Goal: Information Seeking & Learning: Find specific fact

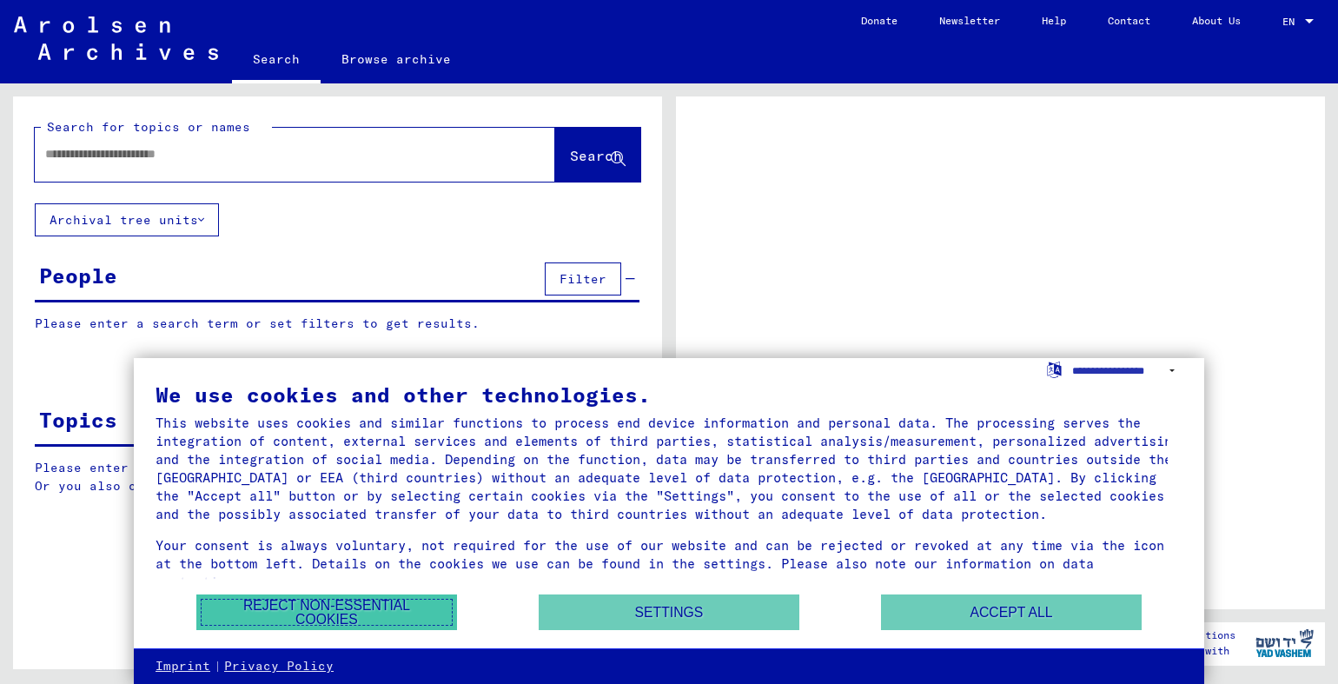
click at [393, 610] on button "Reject non-essential cookies" at bounding box center [326, 612] width 261 height 36
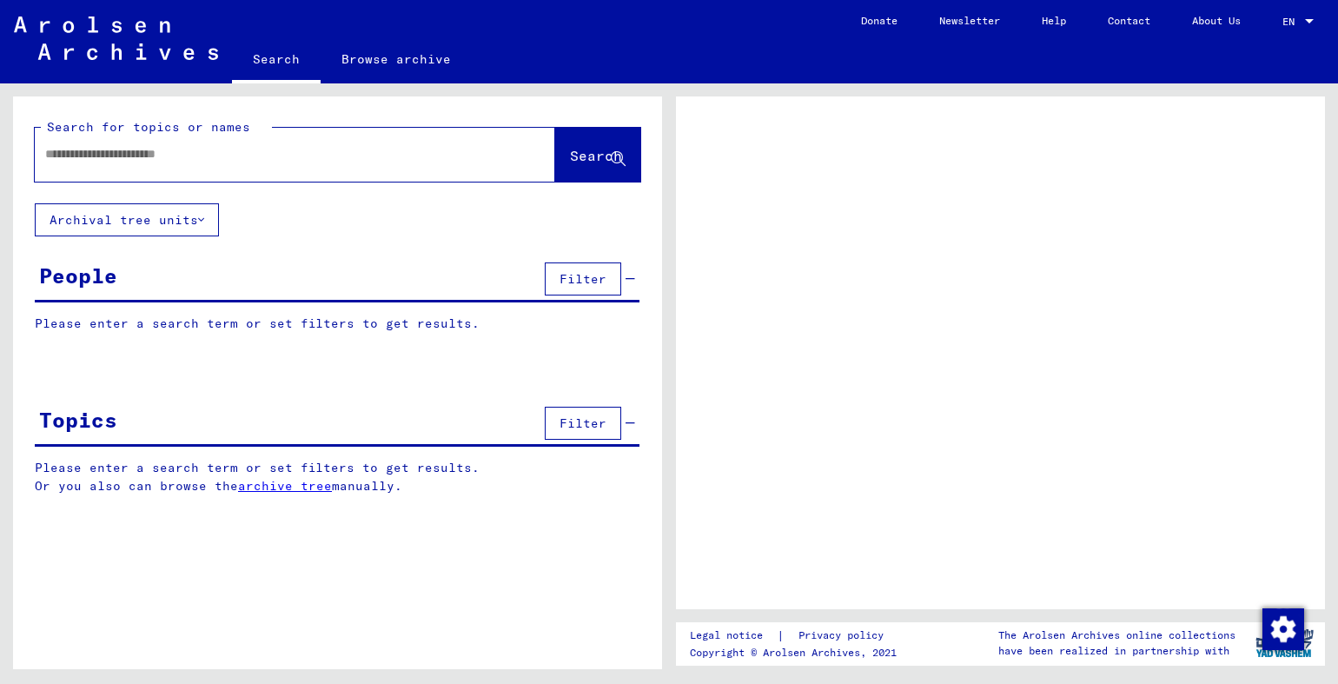
click at [189, 162] on input "text" at bounding box center [279, 154] width 468 height 18
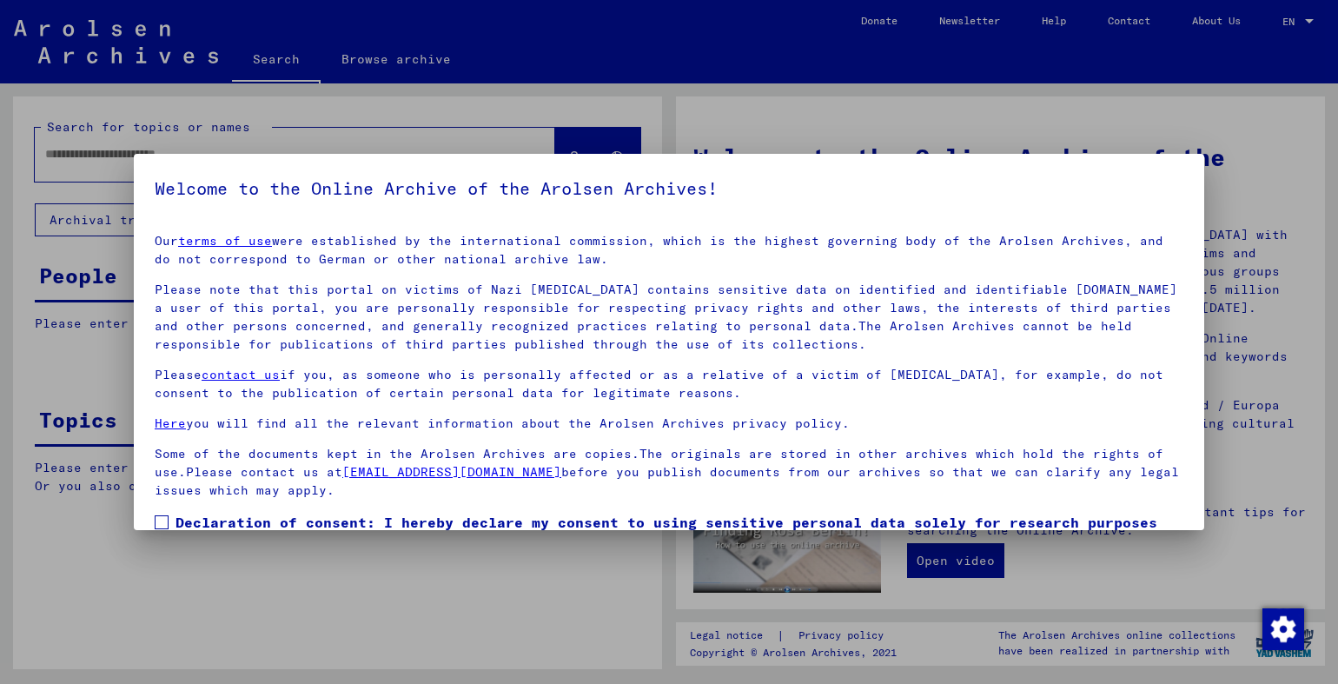
click at [1206, 156] on div at bounding box center [669, 342] width 1338 height 684
click at [250, 553] on div at bounding box center [669, 342] width 1338 height 684
click at [167, 524] on span at bounding box center [162, 522] width 14 height 14
click at [64, 547] on div at bounding box center [669, 342] width 1338 height 684
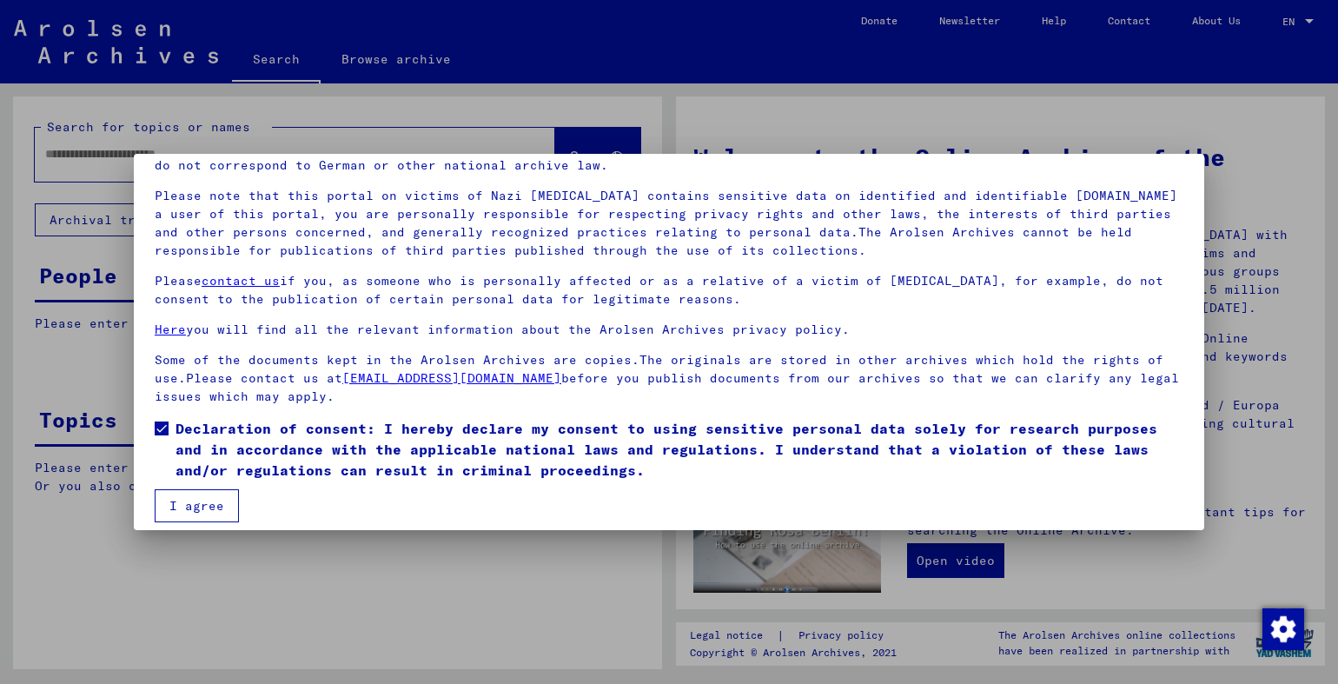
scroll to position [106, 0]
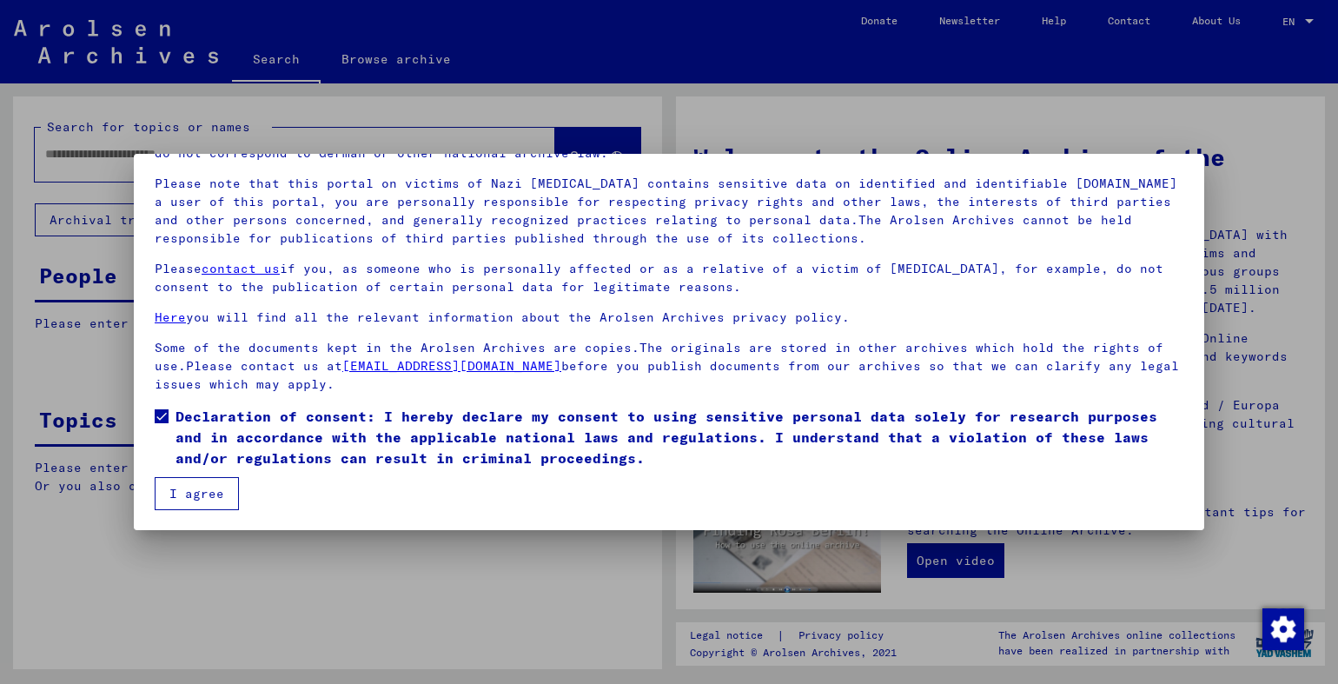
click at [191, 488] on button "I agree" at bounding box center [197, 493] width 84 height 33
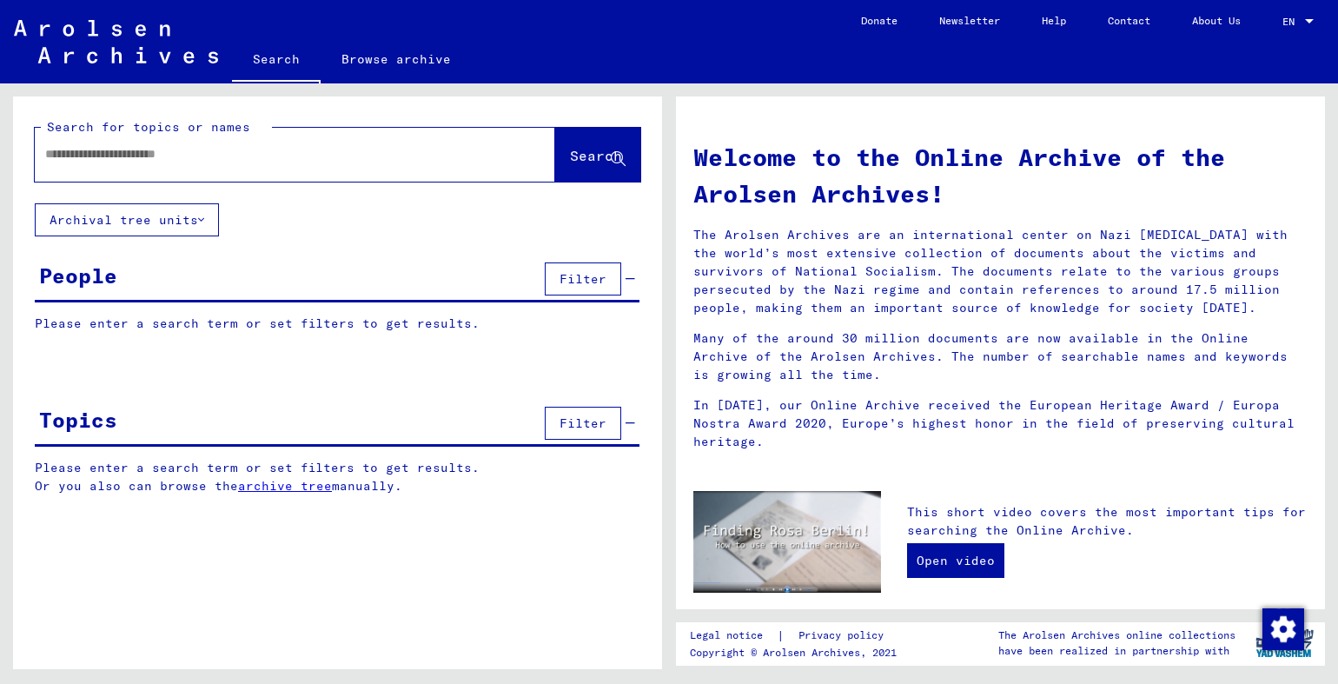
click at [160, 281] on div "People Filter" at bounding box center [337, 280] width 605 height 44
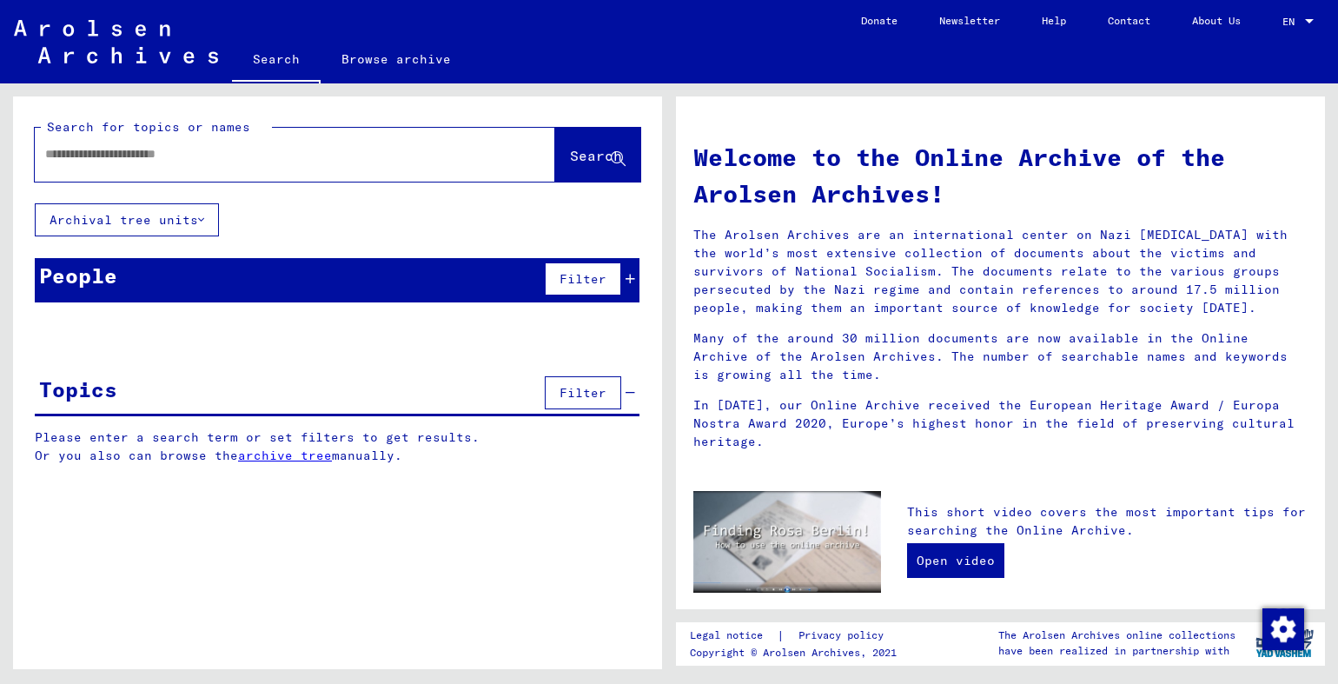
click at [159, 284] on div "People Filter" at bounding box center [337, 280] width 605 height 44
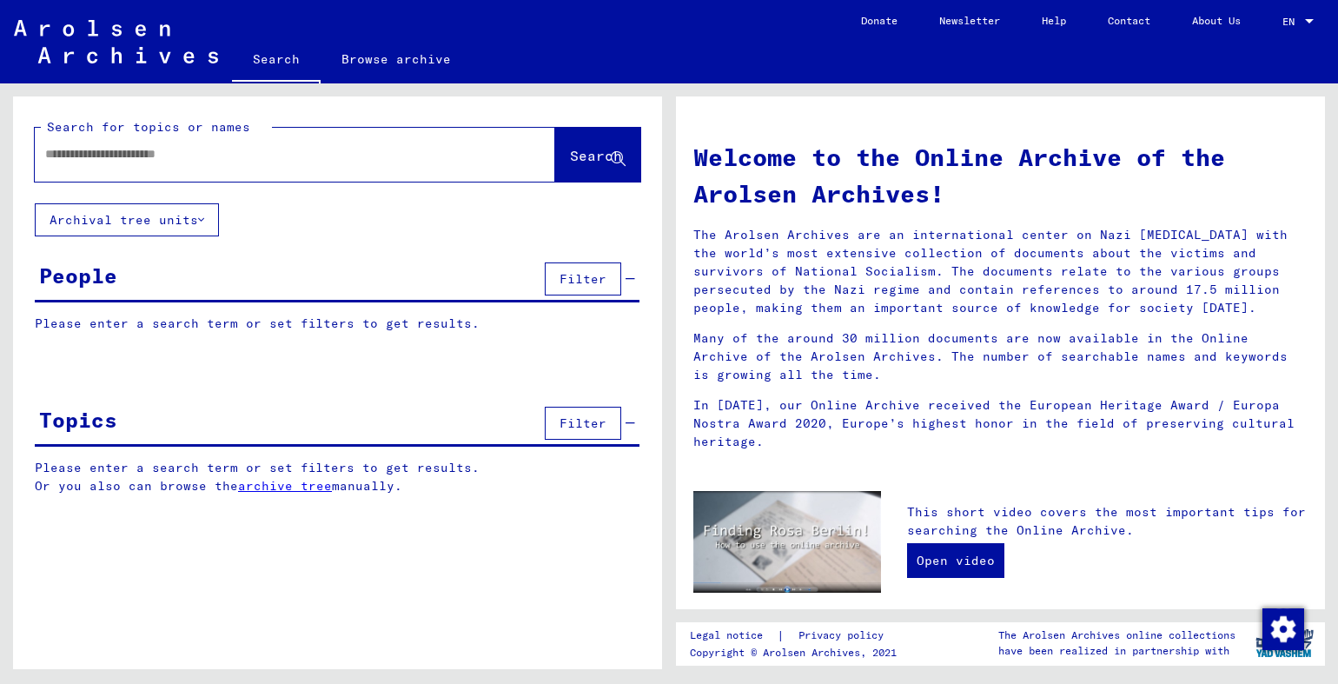
click at [139, 319] on p "Please enter a search term or set filters to get results." at bounding box center [337, 324] width 605 height 18
click at [70, 322] on p "Please enter a search term or set filters to get results." at bounding box center [337, 324] width 605 height 18
click at [88, 152] on input "text" at bounding box center [274, 154] width 458 height 18
type input "**********"
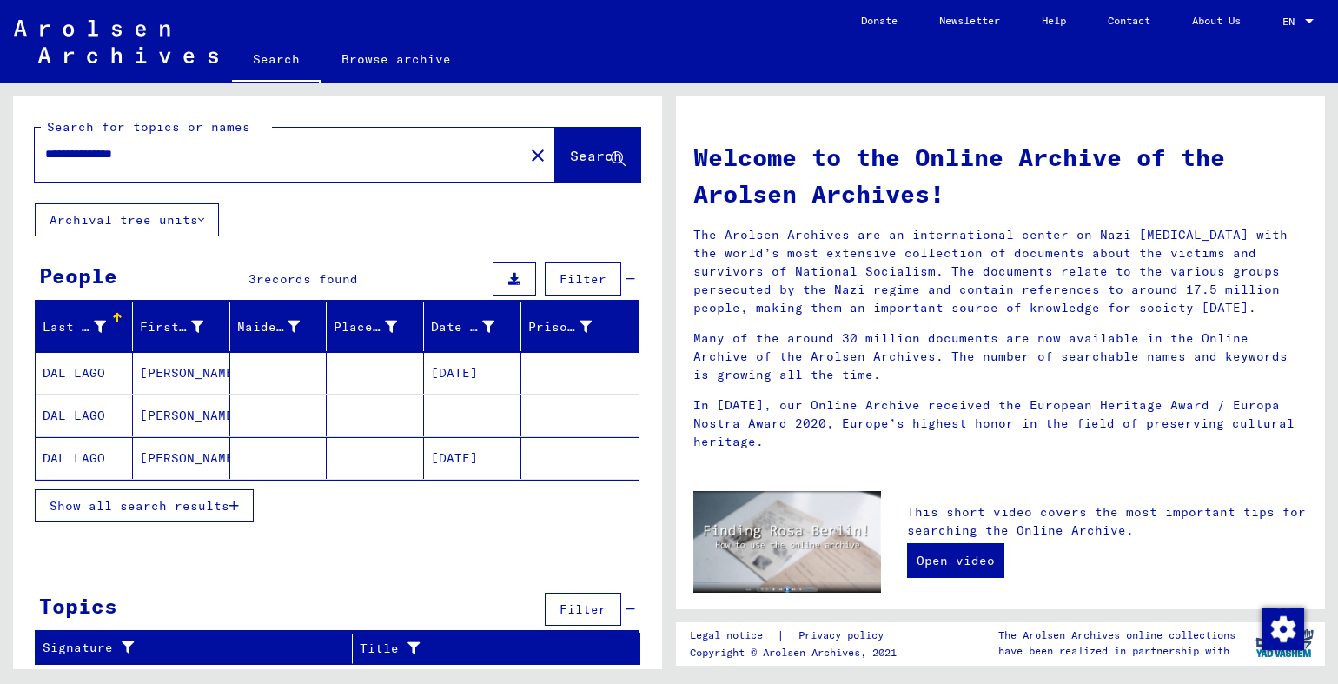
click at [170, 503] on span "Show all search results" at bounding box center [140, 506] width 180 height 16
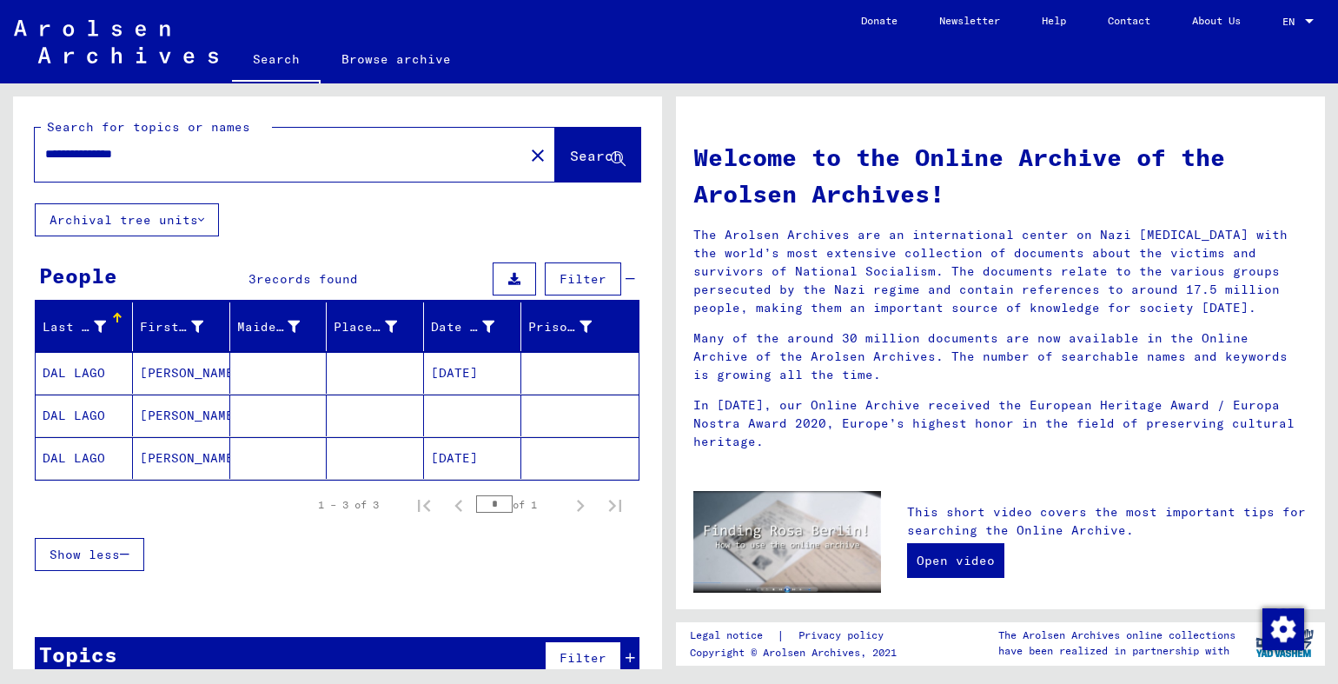
click at [455, 370] on mat-cell "[DATE]" at bounding box center [472, 373] width 97 height 42
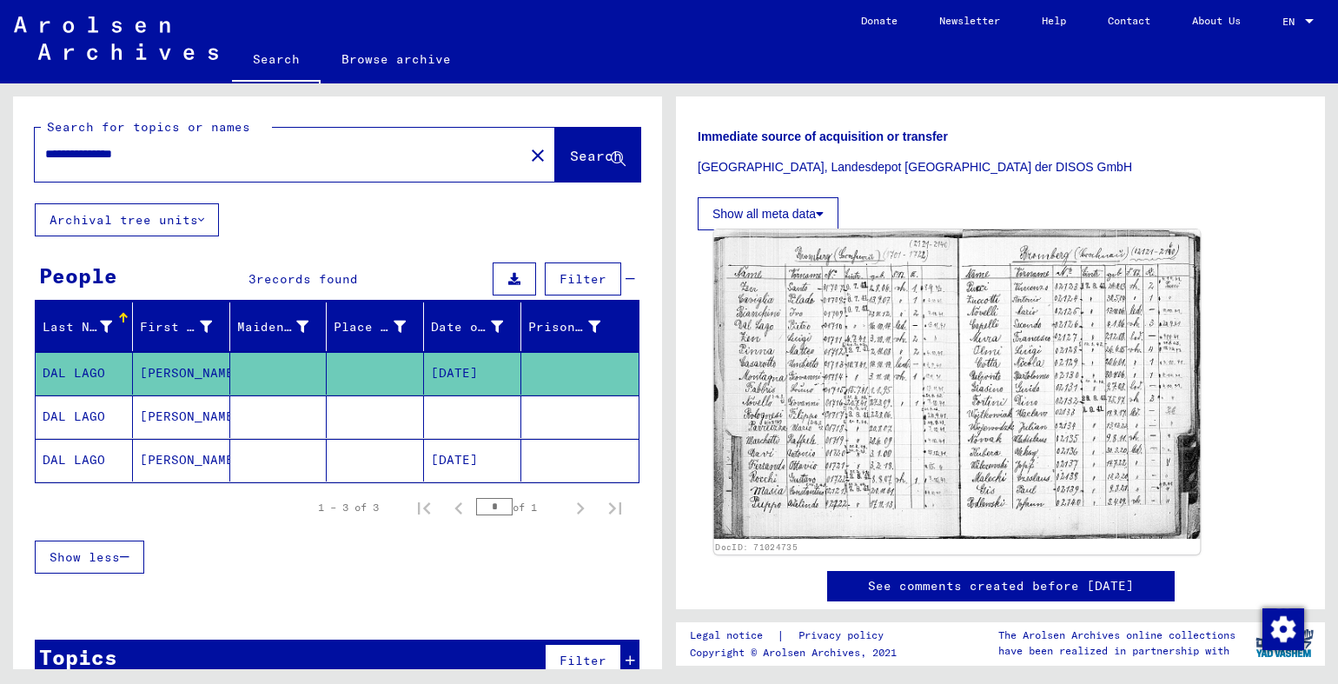
scroll to position [434, 0]
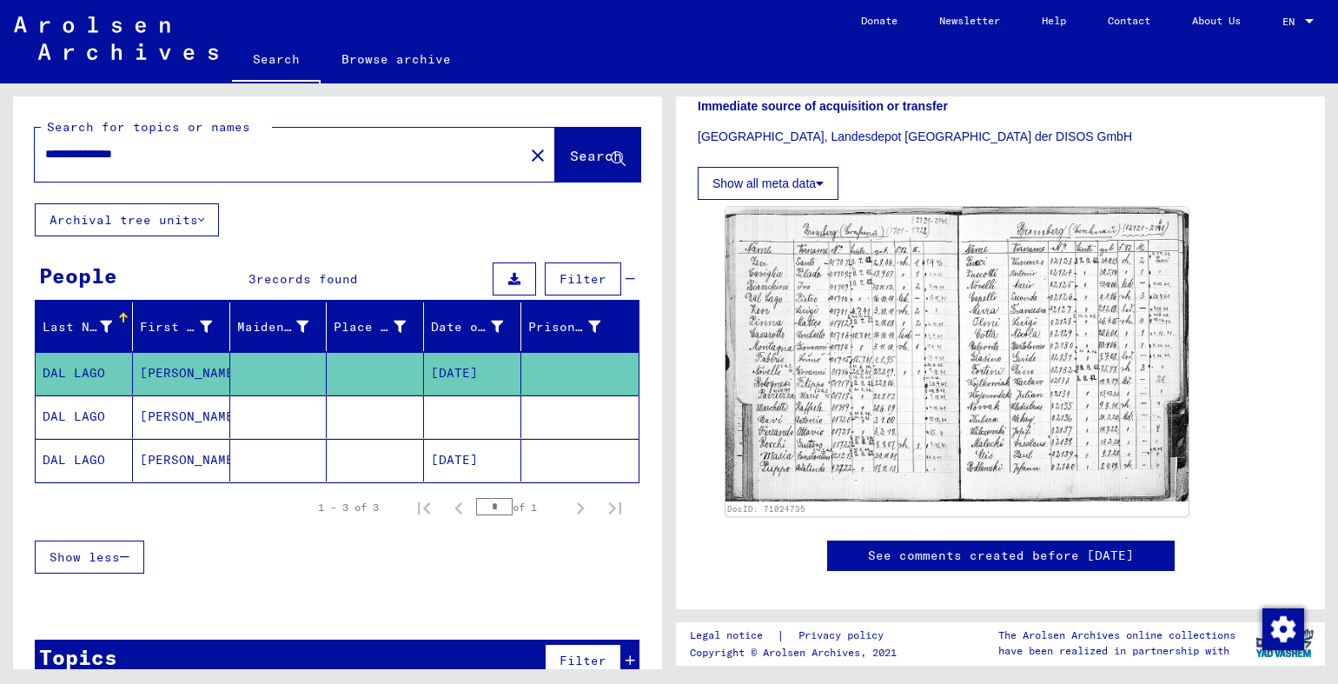
click at [171, 463] on mat-cell "[PERSON_NAME]" at bounding box center [181, 460] width 97 height 43
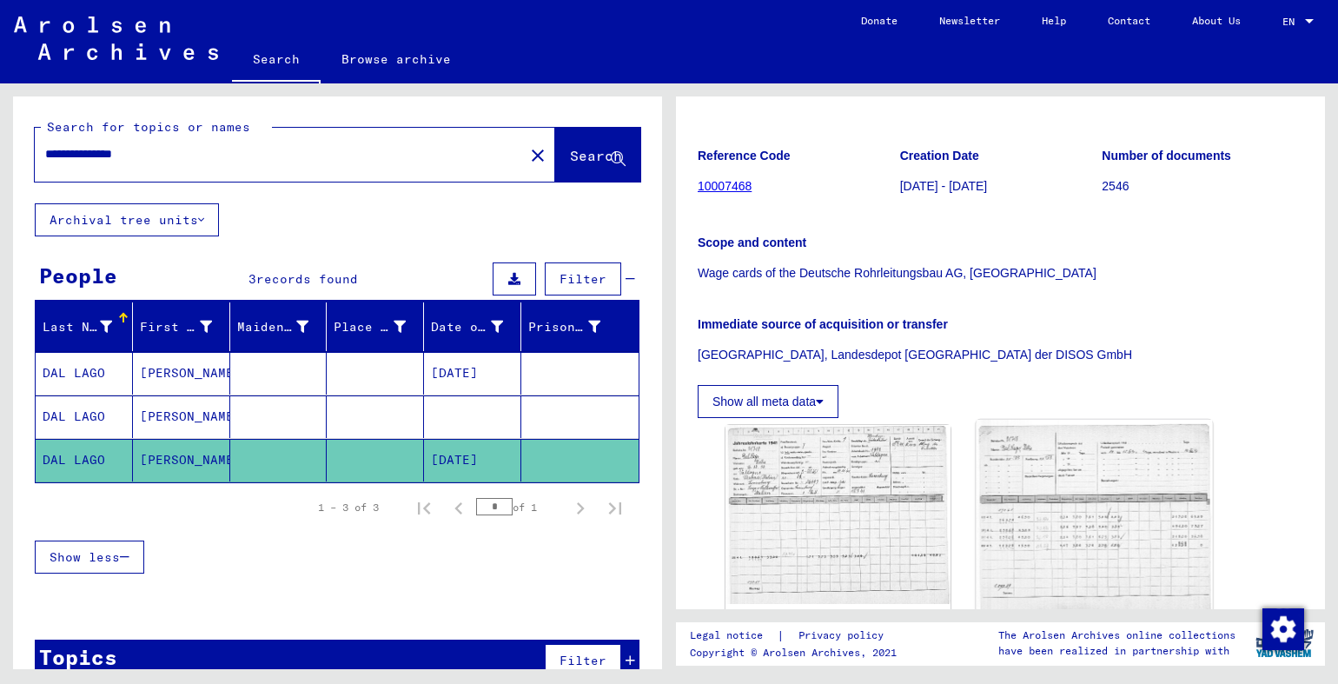
scroll to position [348, 0]
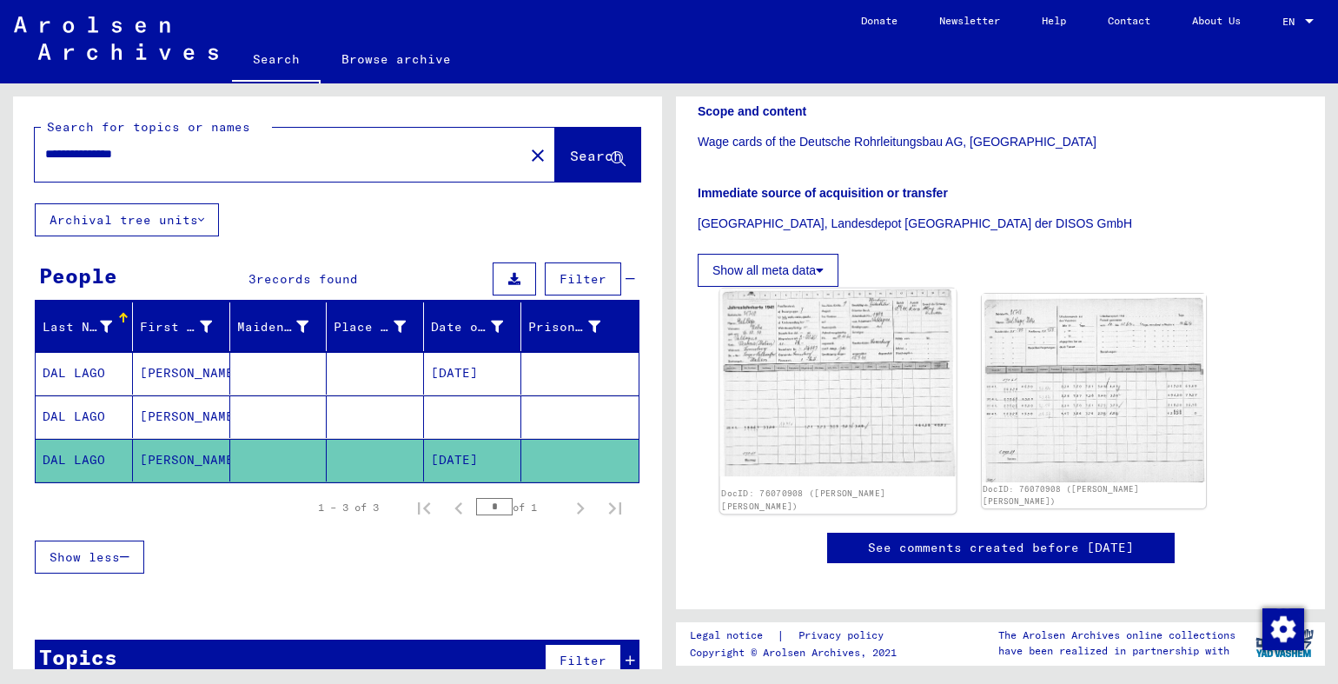
click at [852, 435] on img at bounding box center [837, 382] width 235 height 188
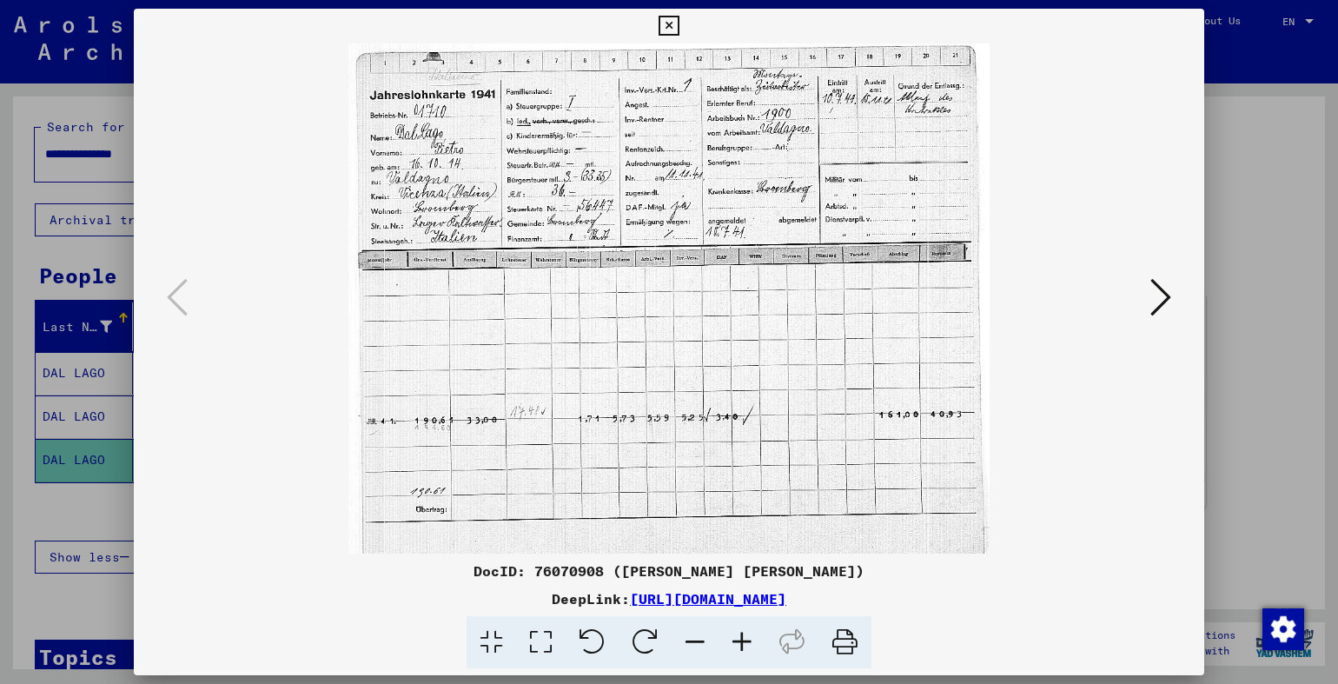
click at [679, 29] on icon at bounding box center [669, 26] width 20 height 21
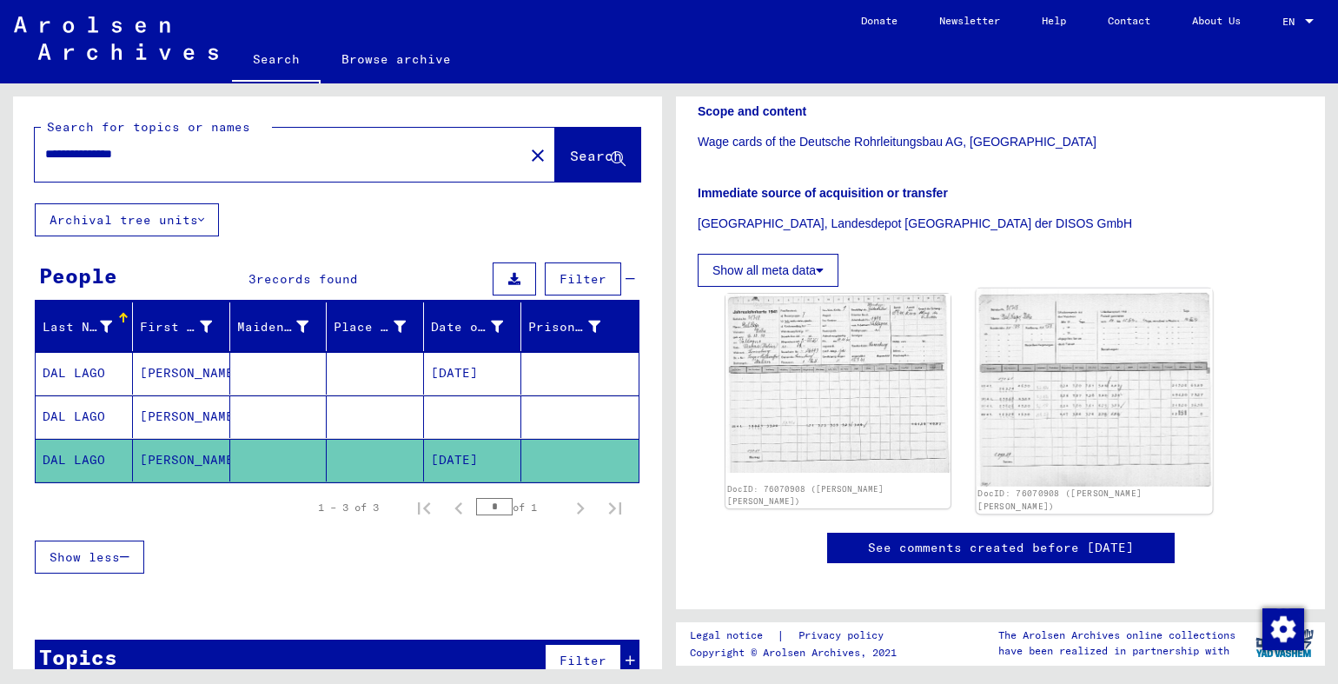
click at [1110, 392] on img at bounding box center [1093, 387] width 235 height 198
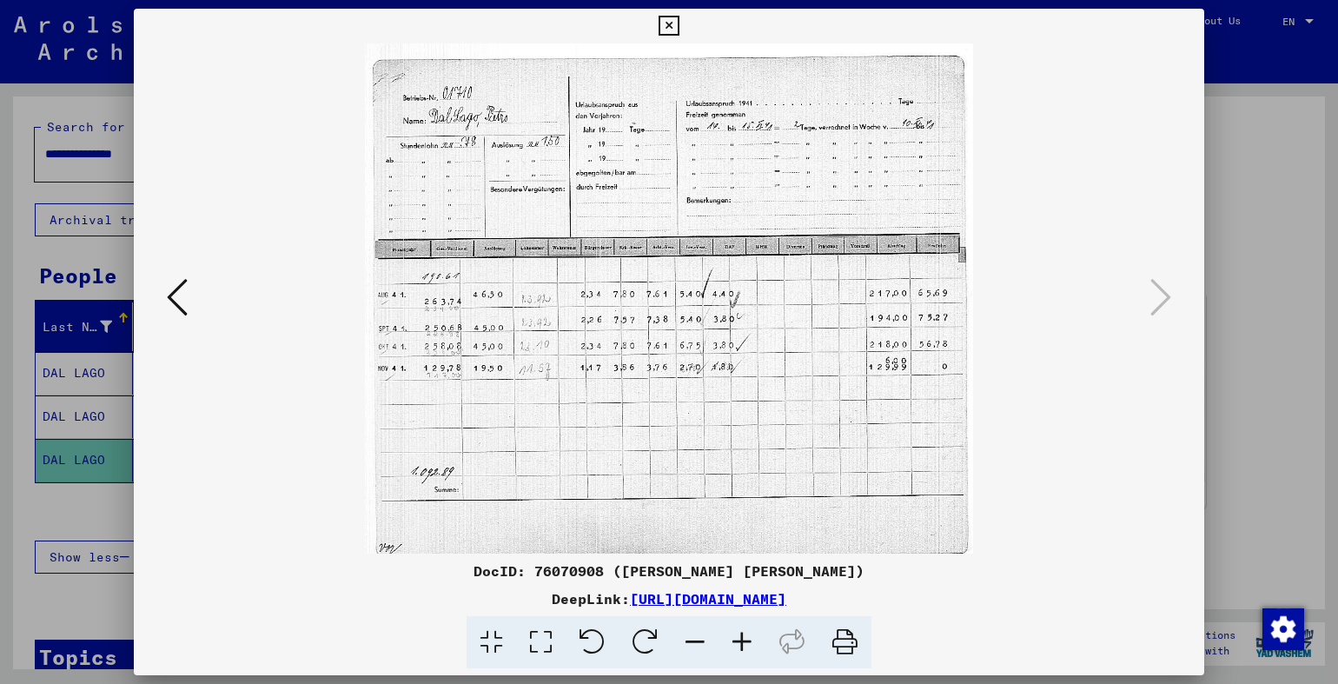
click at [679, 24] on icon at bounding box center [669, 26] width 20 height 21
